Goal: Task Accomplishment & Management: Use online tool/utility

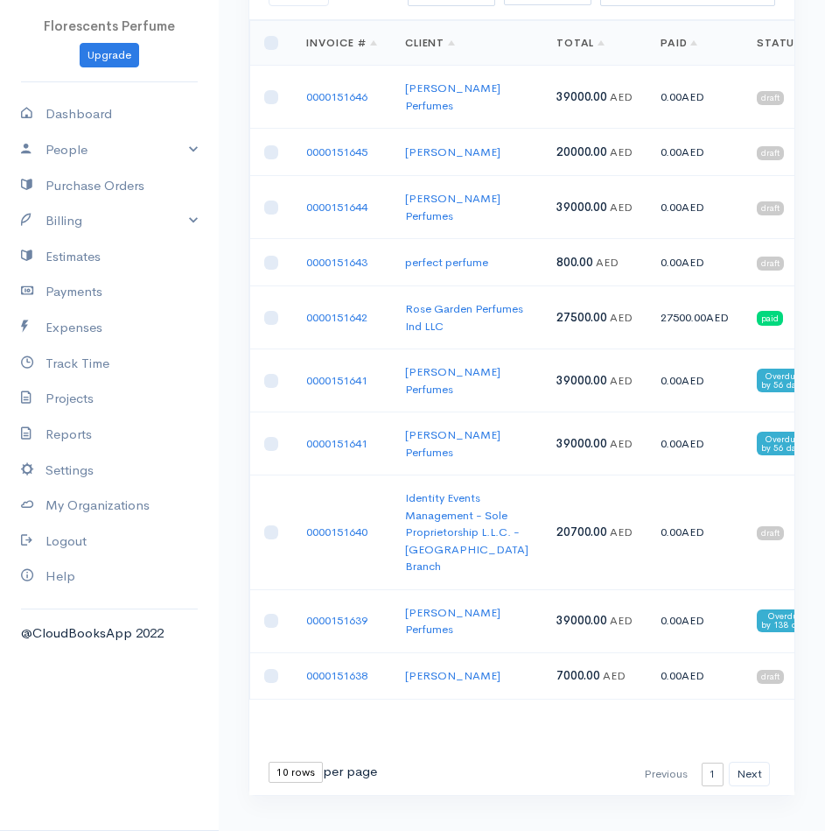
scroll to position [173, 0]
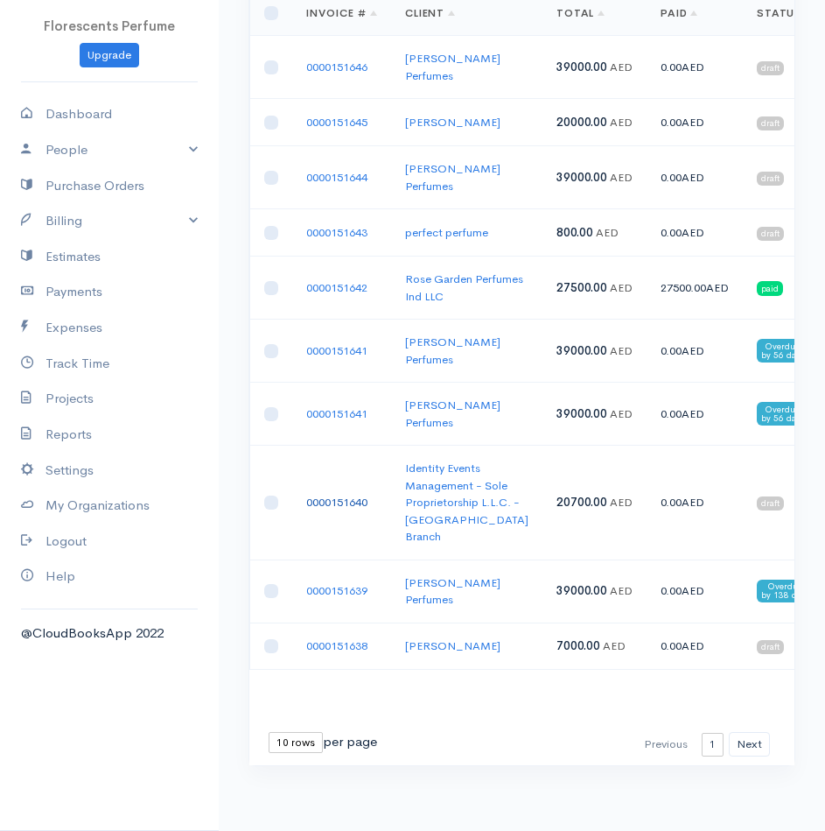
click at [351, 509] on link "0000151640" at bounding box center [336, 502] width 61 height 15
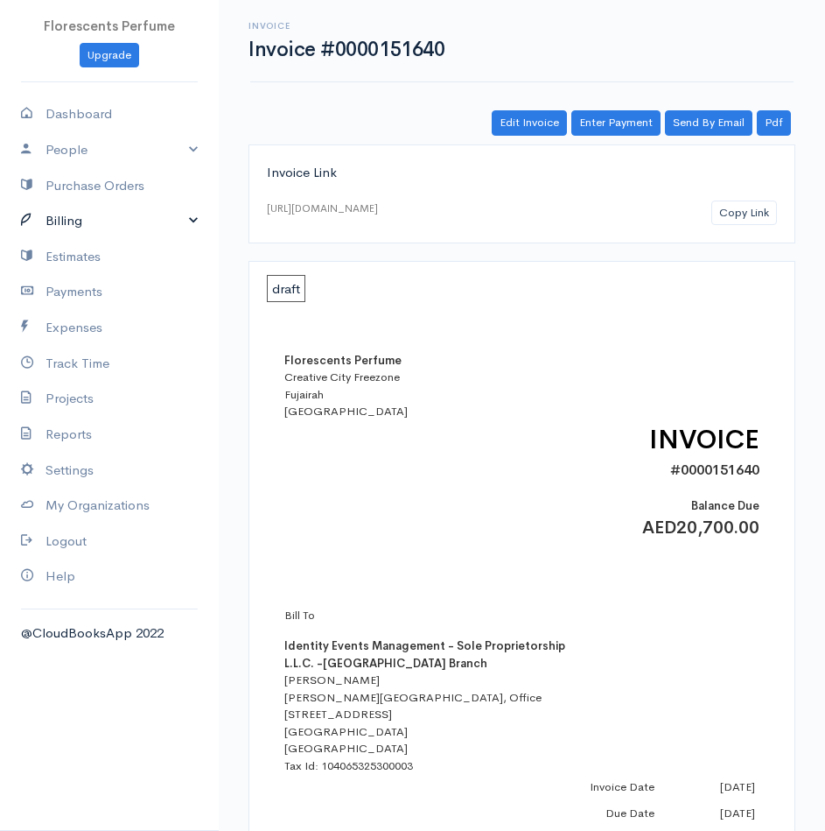
click at [71, 215] on link "Billing" at bounding box center [109, 221] width 219 height 36
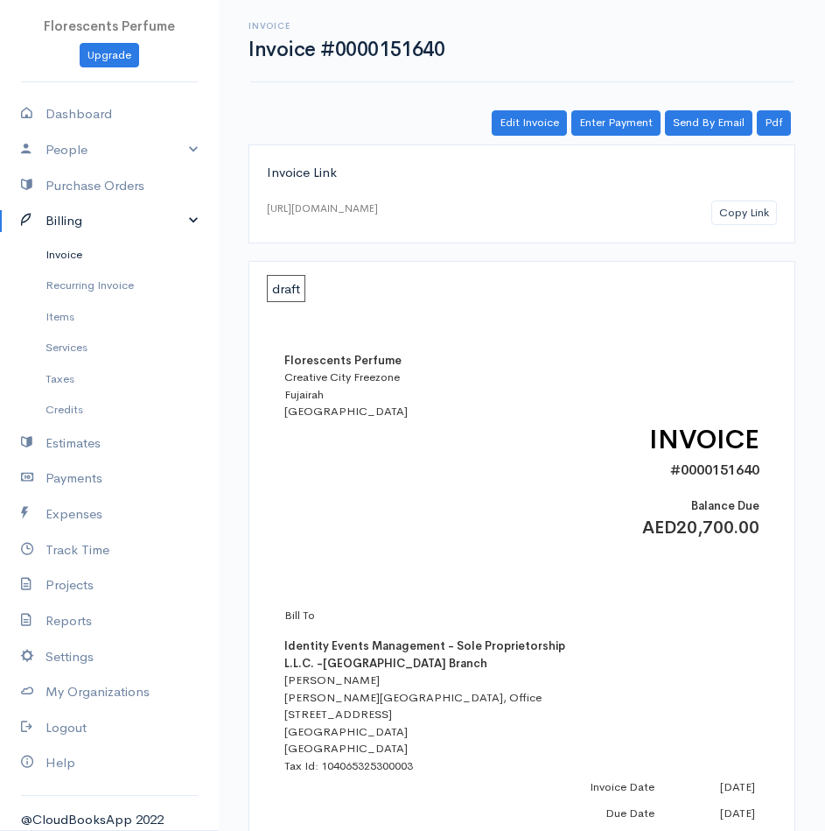
click at [66, 256] on link "Invoice" at bounding box center [109, 255] width 219 height 32
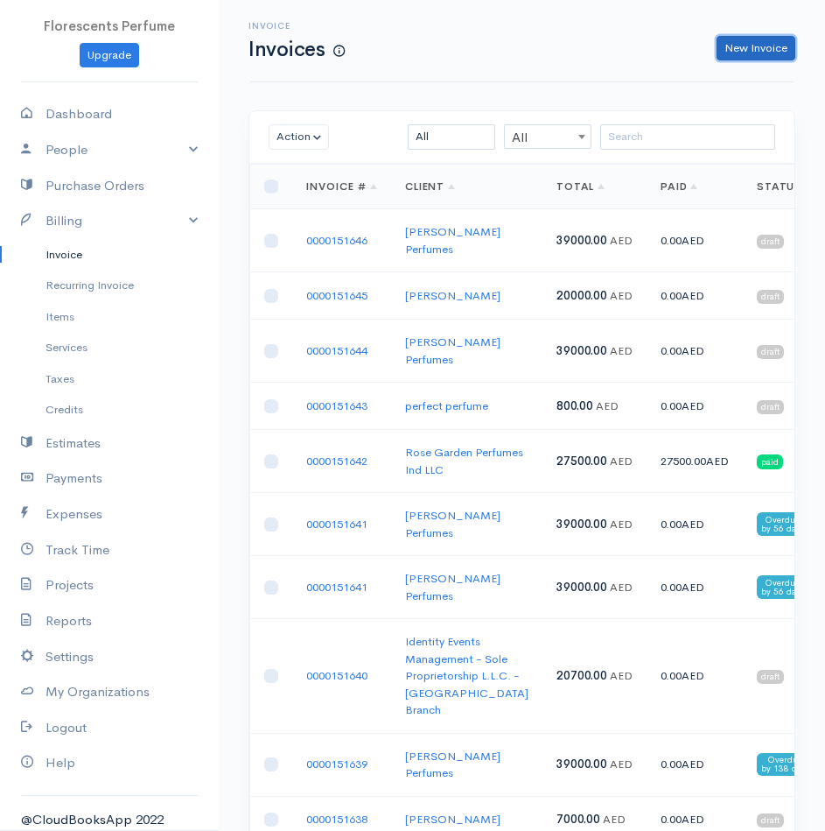
click at [749, 47] on link "New Invoice" at bounding box center [756, 48] width 79 height 25
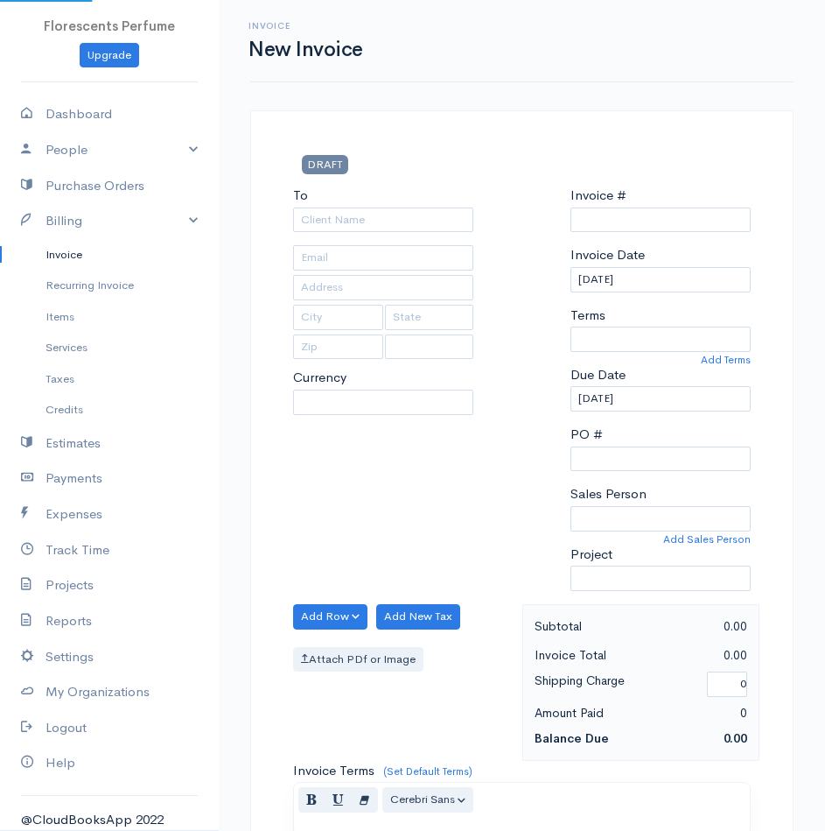
select select "USD"
type input "0000151647"
select select "[GEOGRAPHIC_DATA]"
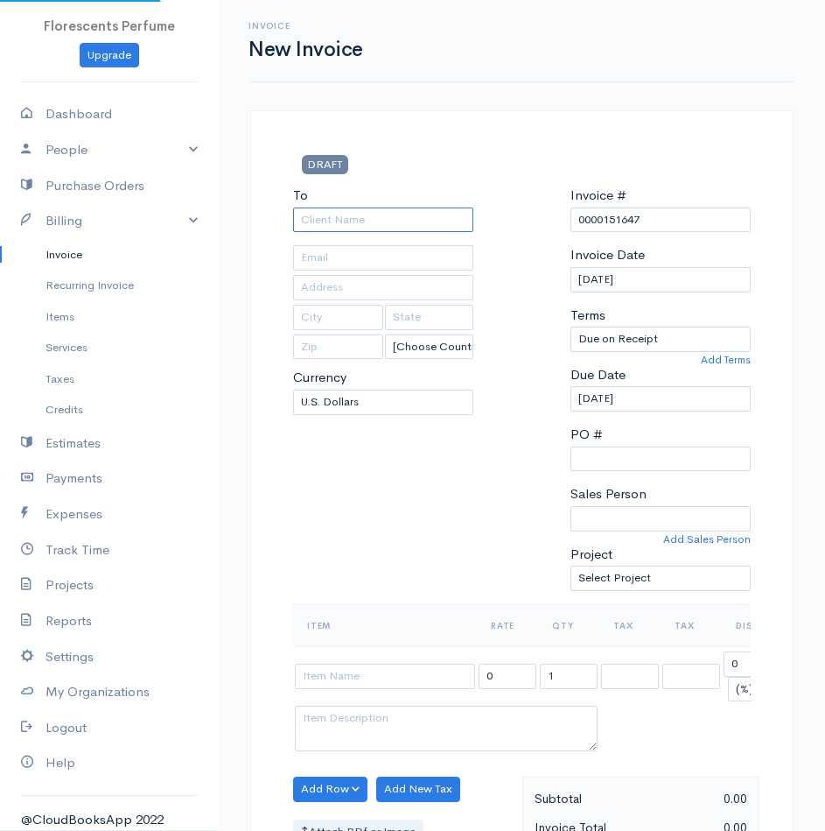
click at [357, 217] on input "To" at bounding box center [383, 219] width 180 height 25
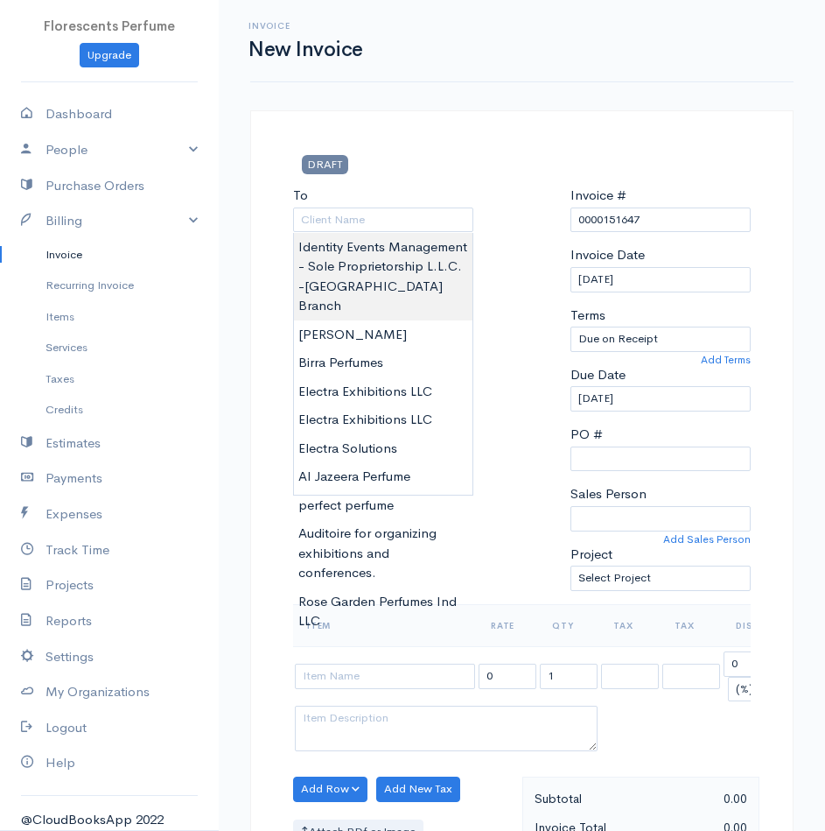
type input "Identity Events Management - Sole Proprietorship L.L.C. -[GEOGRAPHIC_DATA] Bran…"
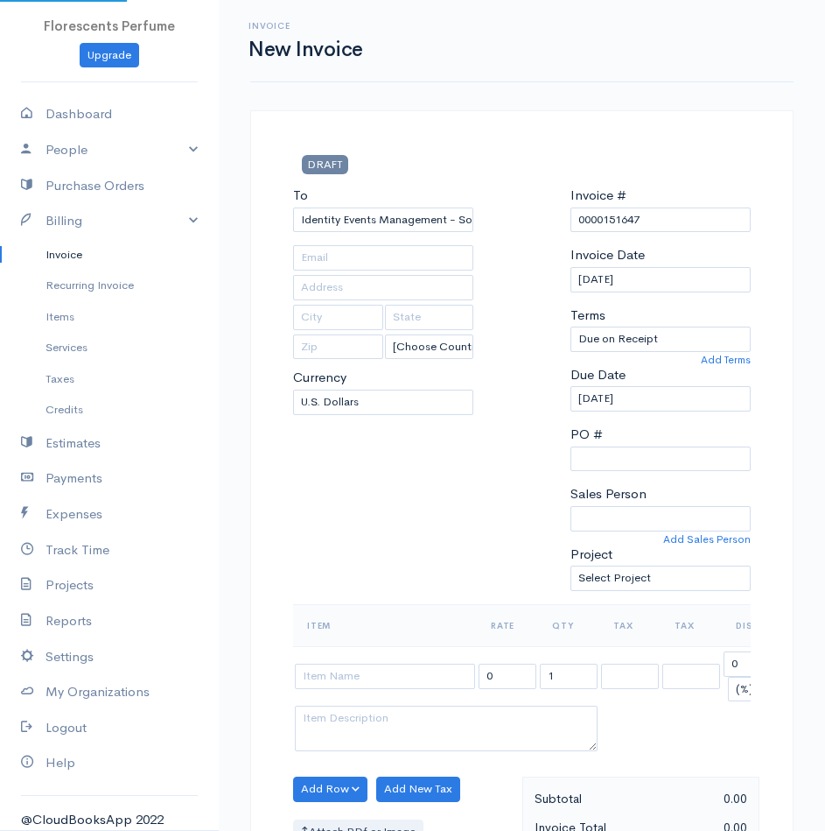
click at [367, 255] on body "Florescents Perfume Upgrade Dashboard People Clients Vendors Staff Users Purcha…" at bounding box center [412, 769] width 825 height 1538
type input "[PERSON_NAME][GEOGRAPHIC_DATA], Office [STREET_ADDRESS]"
type input "[GEOGRAPHIC_DATA]"
select select "AED"
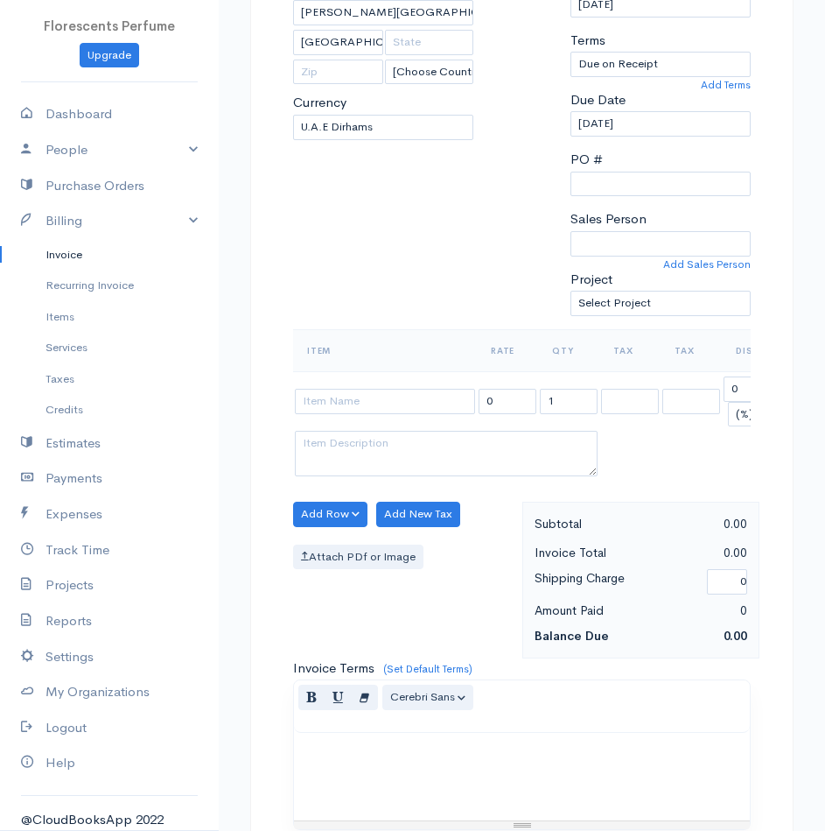
scroll to position [282, 0]
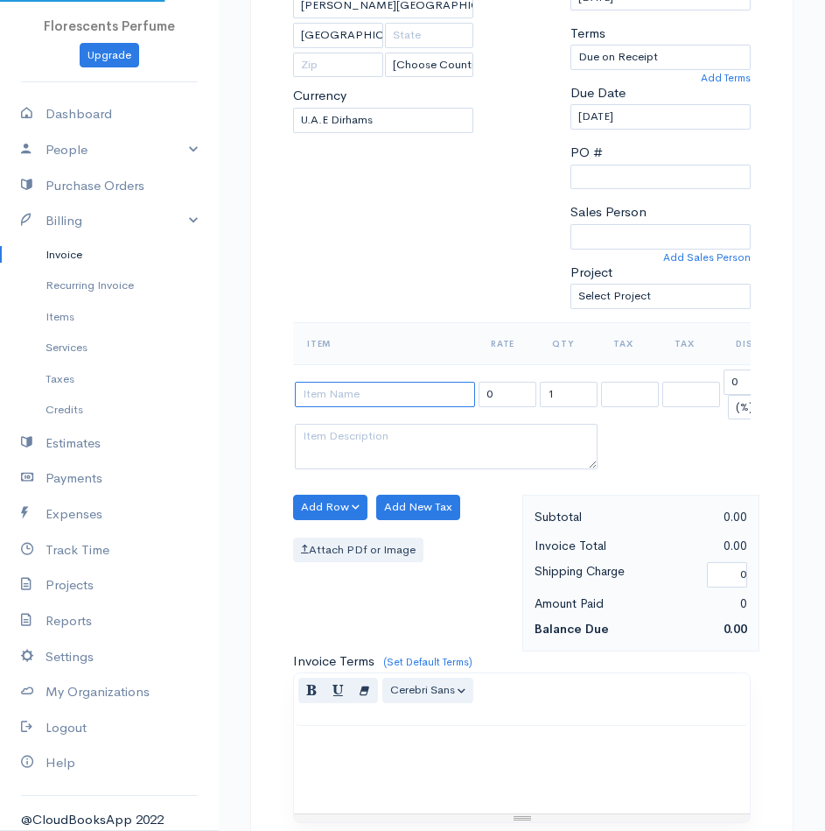
click at [357, 398] on input at bounding box center [385, 394] width 180 height 25
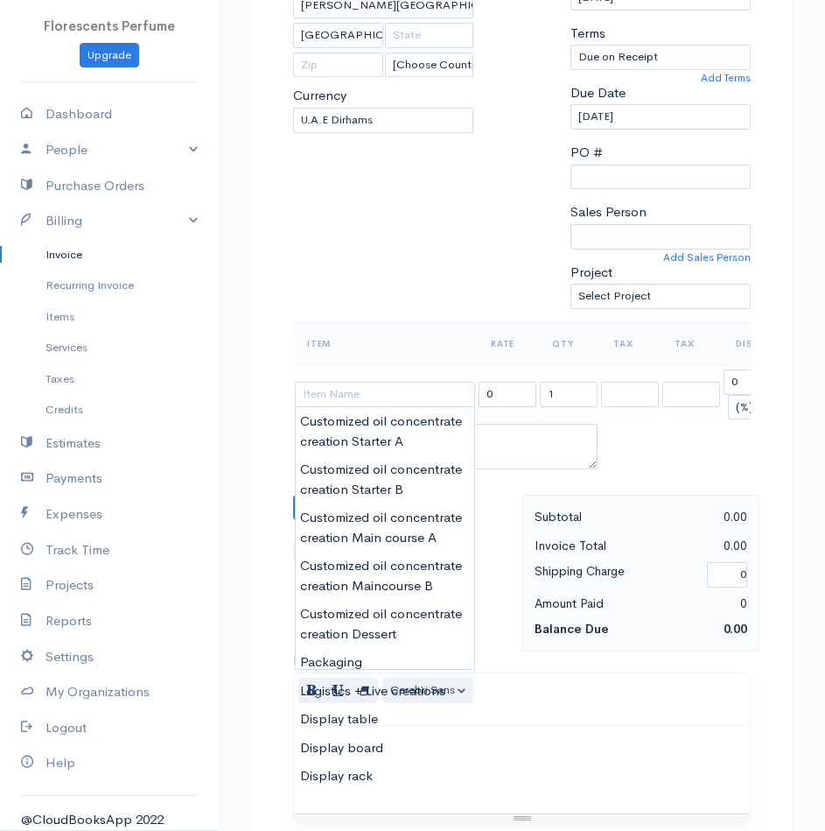
click at [414, 224] on div "To Identity Events Management - Sole Proprietorship L.L.C. -Dubai Branch Tanvi …" at bounding box center [383, 113] width 198 height 418
click at [398, 389] on input at bounding box center [385, 394] width 180 height 25
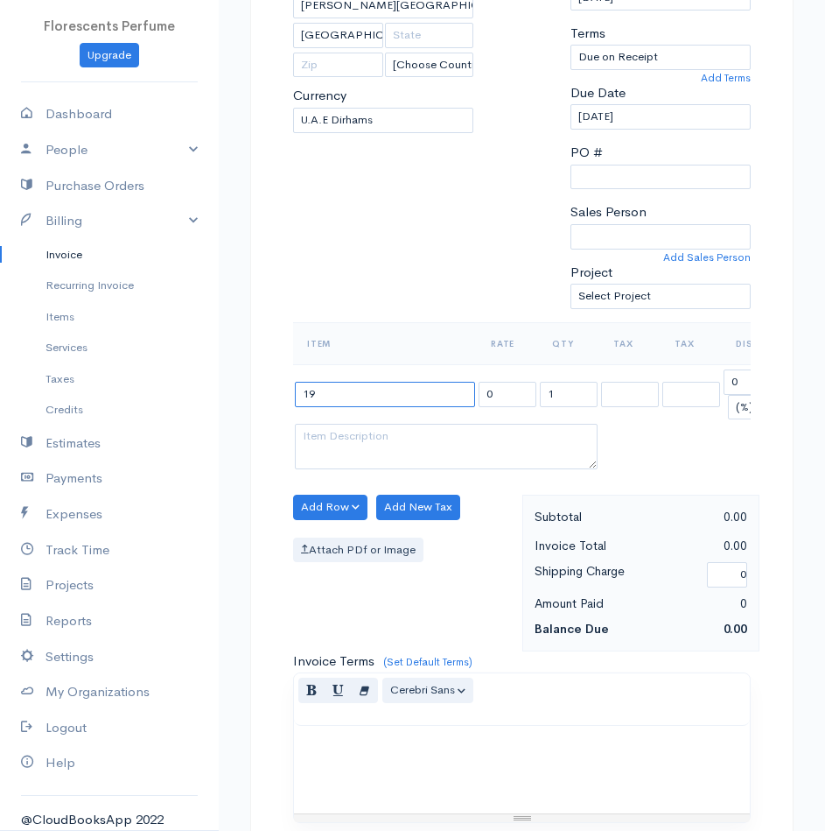
type input "1"
type input "Customized Perfume activation"
type input "195"
click at [572, 395] on input "150" at bounding box center [569, 394] width 58 height 25
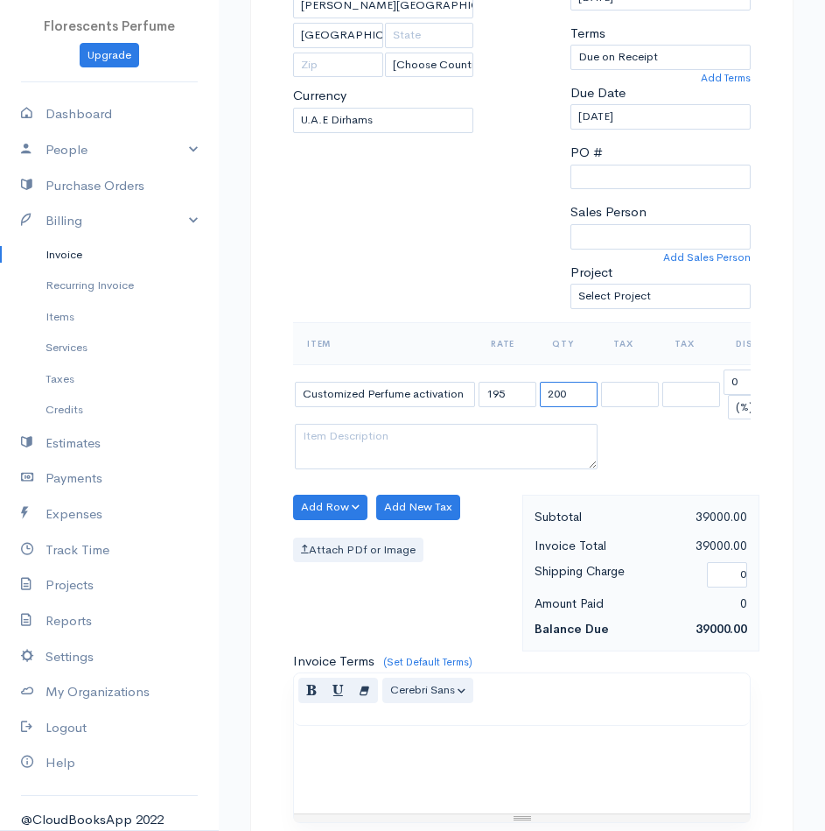
type input "200"
click at [414, 437] on textarea at bounding box center [446, 447] width 303 height 46
click at [531, 394] on input "195" at bounding box center [508, 394] width 58 height 25
type input "194"
click at [356, 445] on textarea at bounding box center [446, 447] width 303 height 46
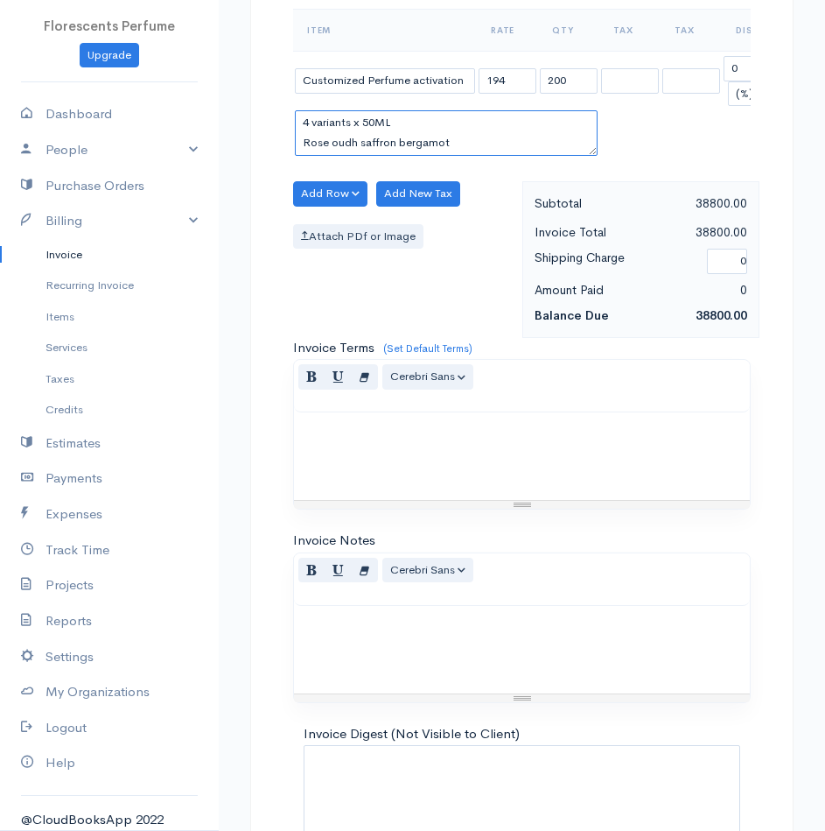
scroll to position [720, 0]
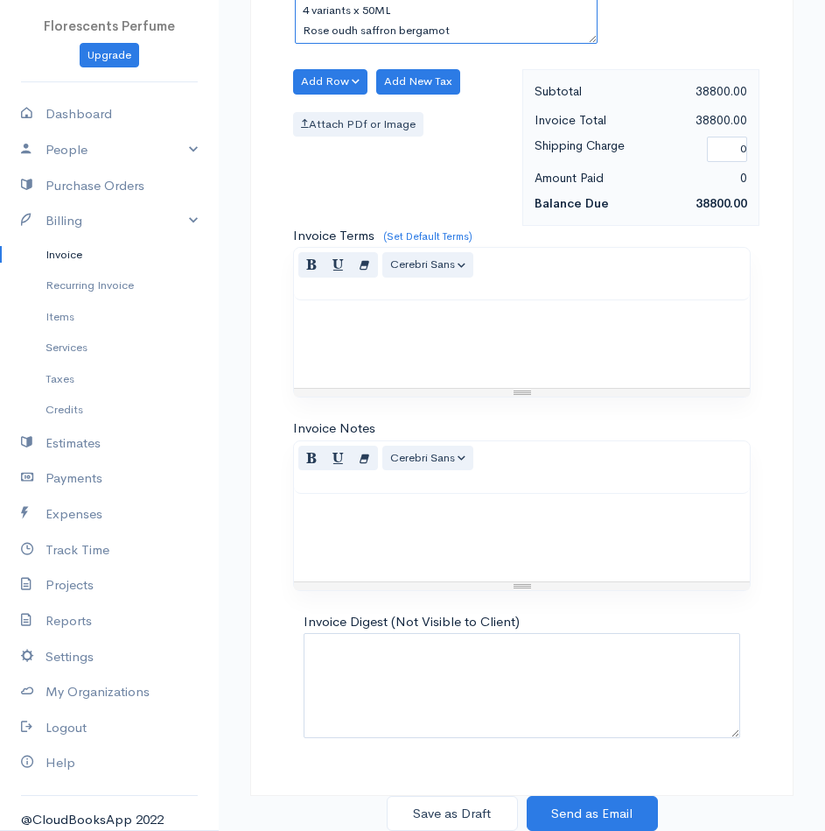
type textarea "4 variants x 50ML Rose oudh saffron bergamot"
click at [418, 315] on p at bounding box center [522, 319] width 439 height 20
paste div
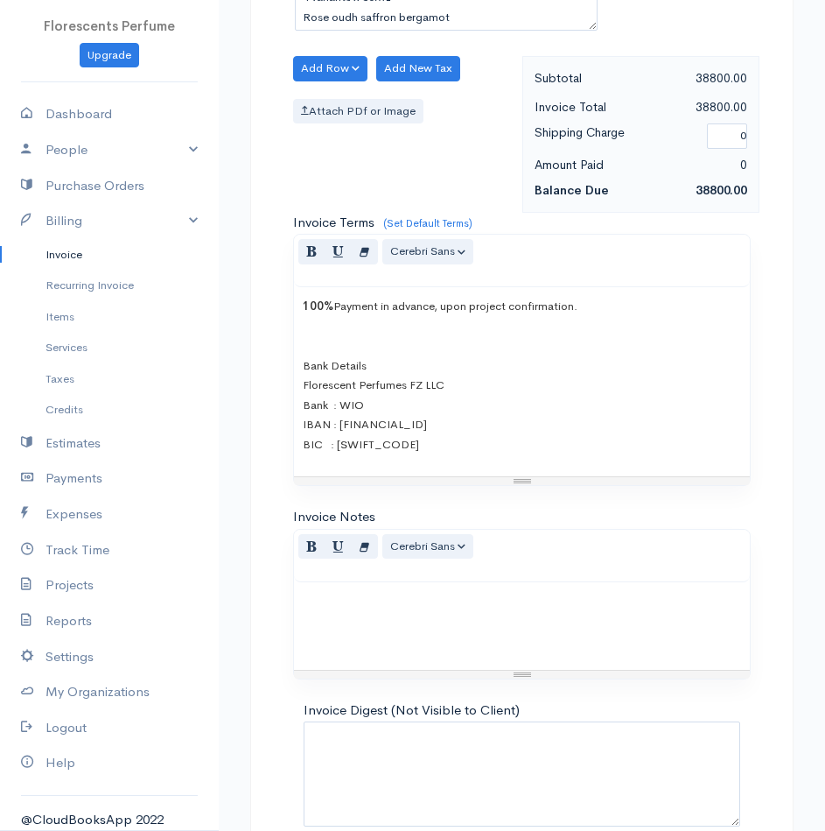
scroll to position [822, 0]
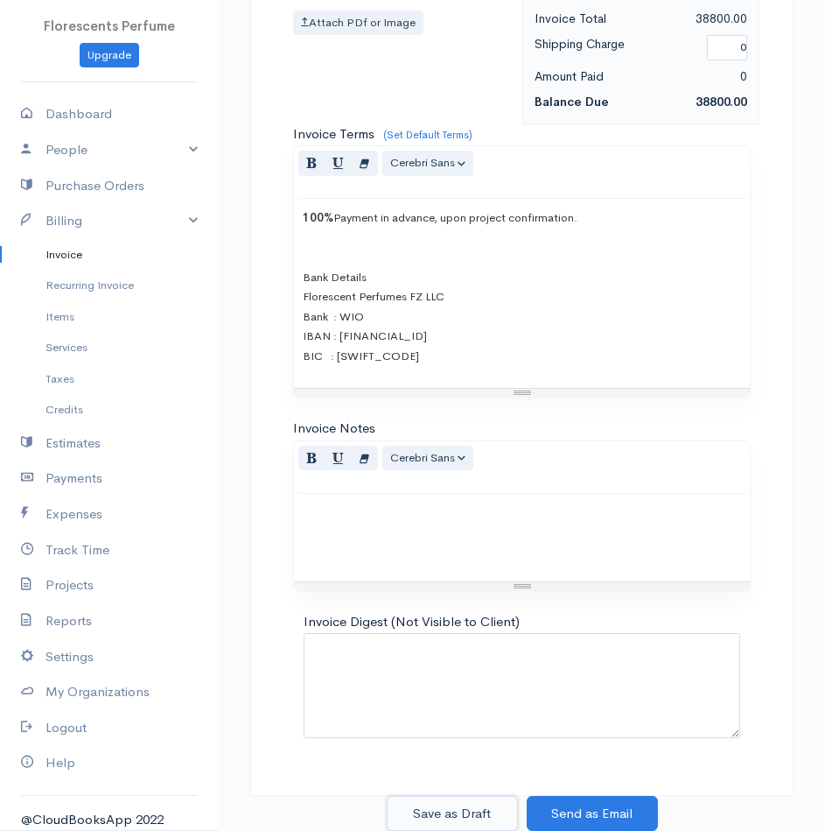
click at [466, 812] on button "Save as Draft" at bounding box center [452, 814] width 131 height 36
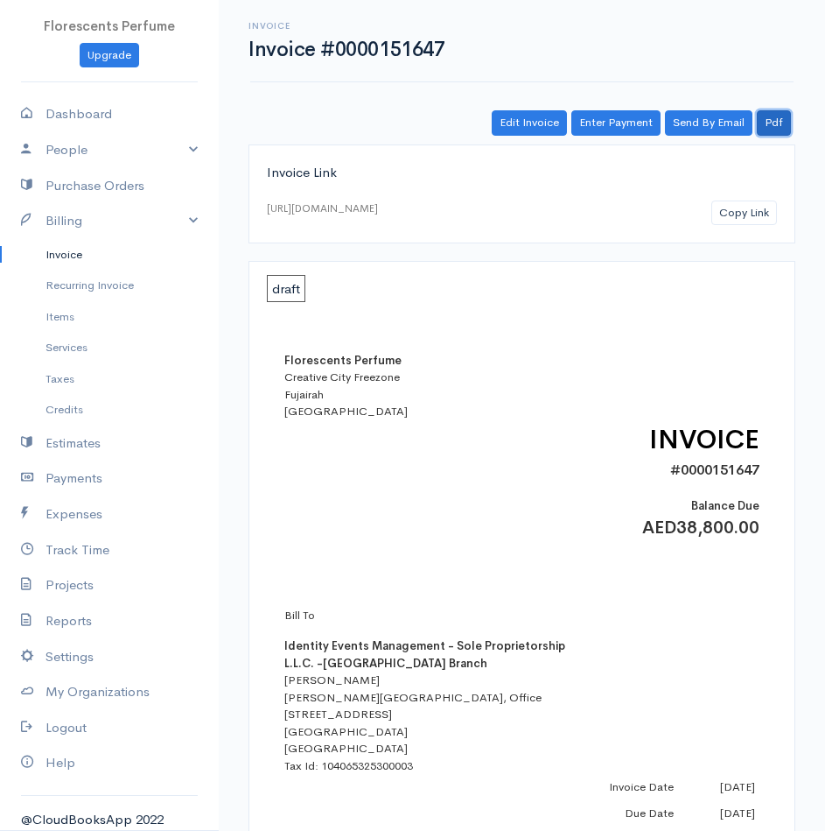
click at [778, 124] on link "Pdf" at bounding box center [774, 122] width 34 height 25
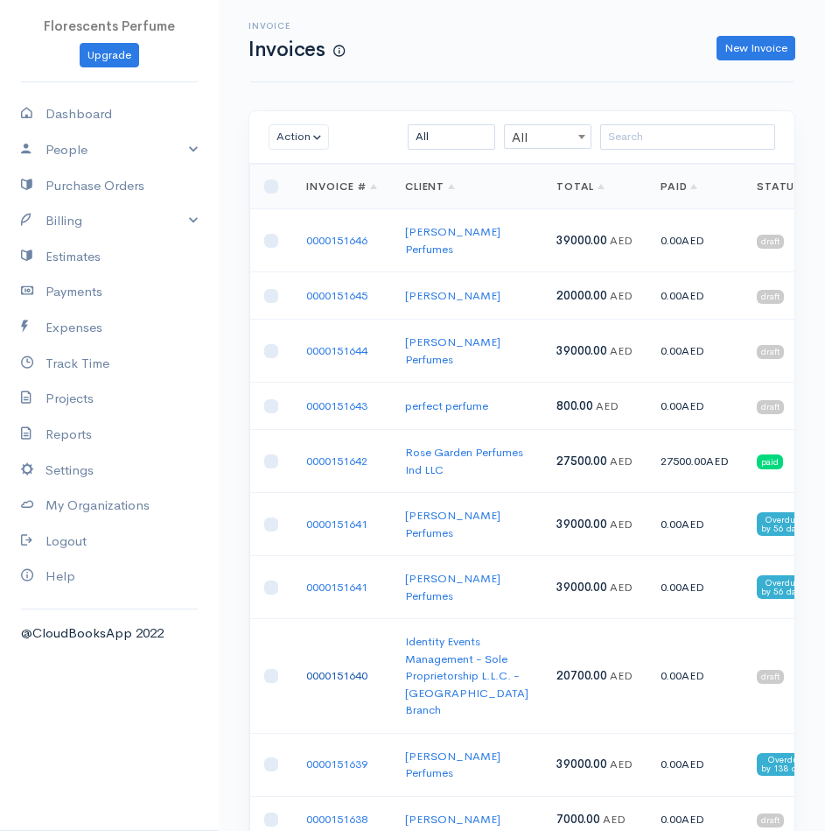
click at [354, 683] on link "0000151640" at bounding box center [336, 675] width 61 height 15
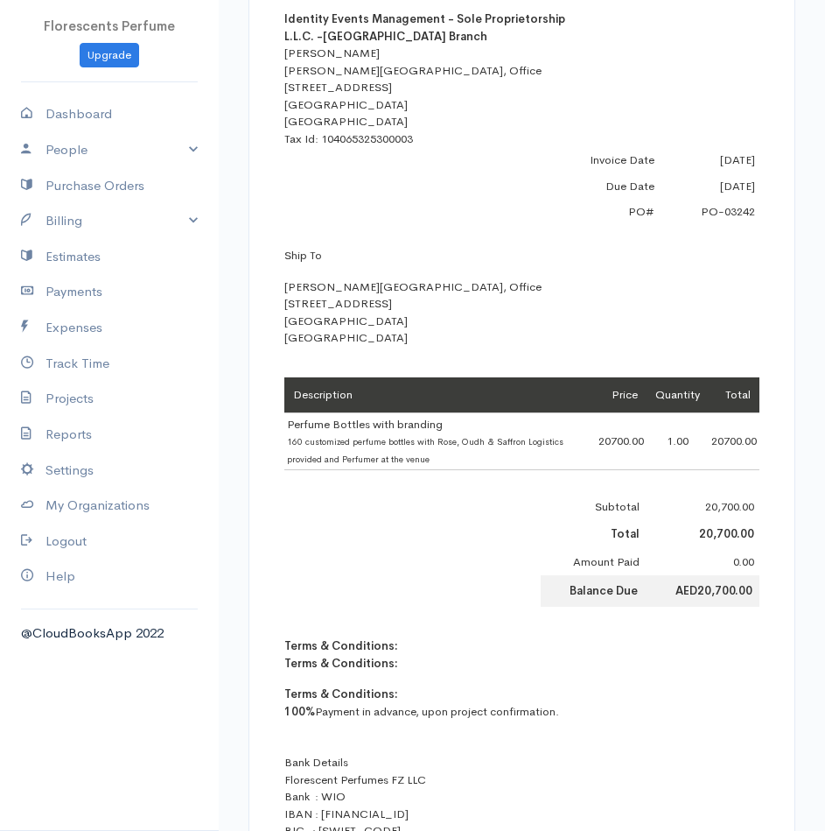
scroll to position [825, 0]
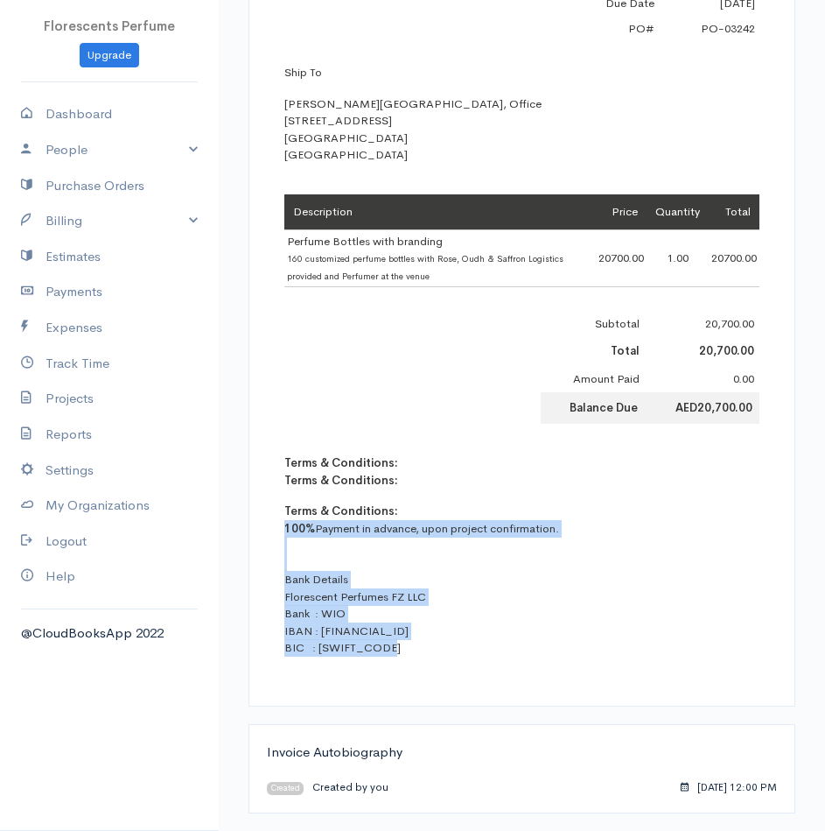
drag, startPoint x: 286, startPoint y: 530, endPoint x: 425, endPoint y: 663, distance: 191.9
click at [425, 663] on div "Terms & Conditions: Terms & Conditions: T erms & Conditions: 100% Payment in ad…" at bounding box center [521, 562] width 475 height 216
copy p "100% Payment in advance, upon project confirmation. Bank Details Florescent Per…"
